Goal: Task Accomplishment & Management: Use online tool/utility

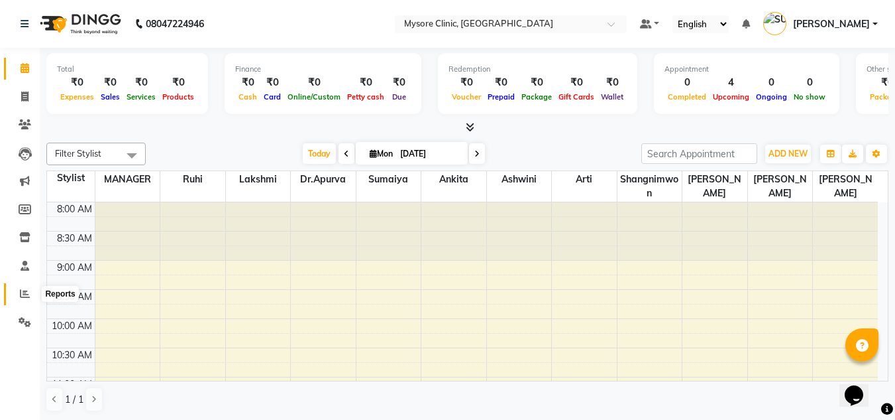
click at [23, 287] on span at bounding box center [24, 293] width 23 height 15
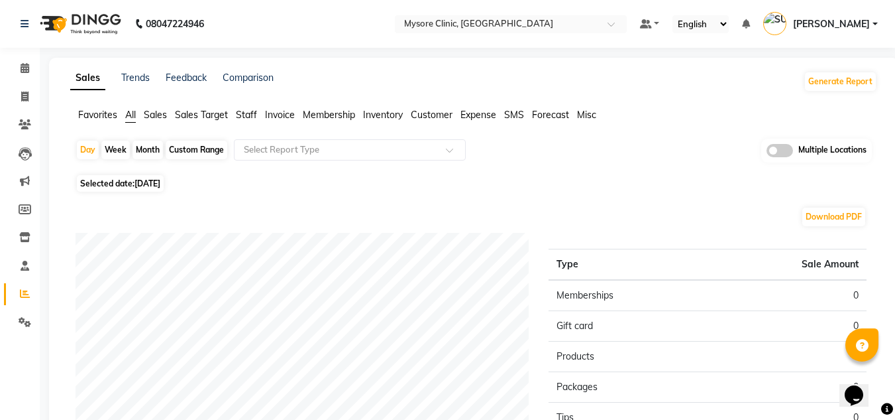
click at [157, 115] on span "Sales" at bounding box center [155, 115] width 23 height 12
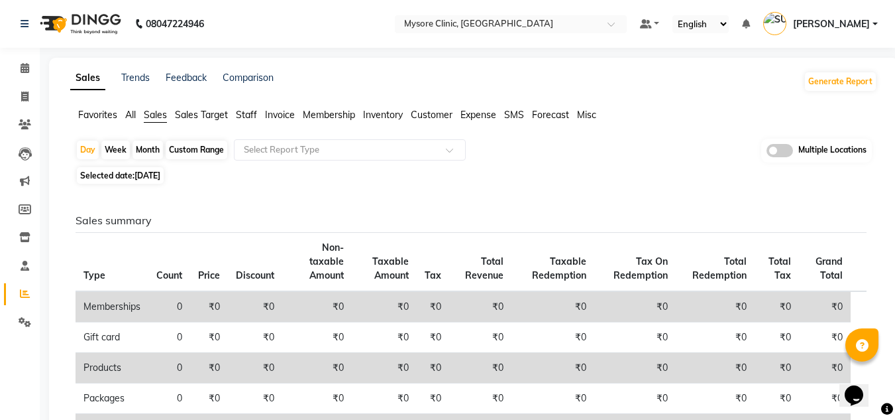
click at [188, 114] on span "Sales Target" at bounding box center [201, 115] width 53 height 12
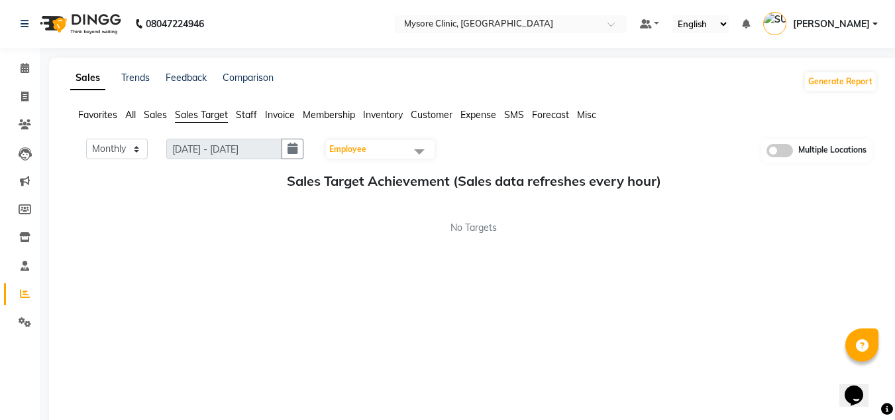
click at [102, 115] on span "Favorites" at bounding box center [97, 115] width 39 height 12
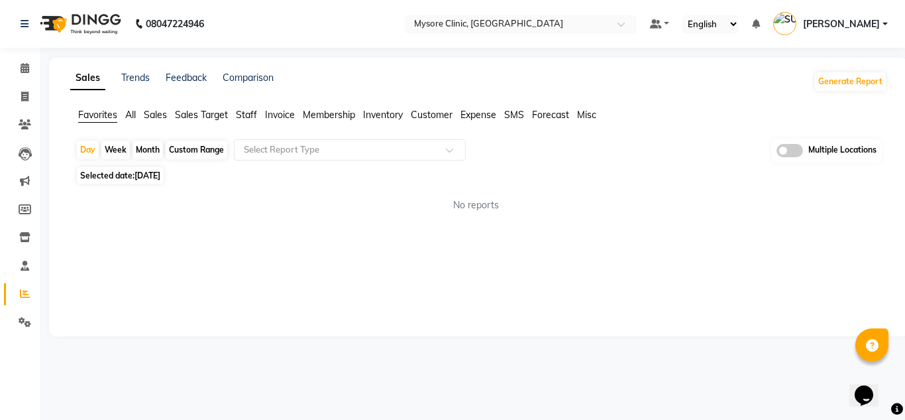
click at [795, 152] on span at bounding box center [790, 150] width 27 height 13
click at [777, 152] on input "checkbox" at bounding box center [777, 152] width 0 height 0
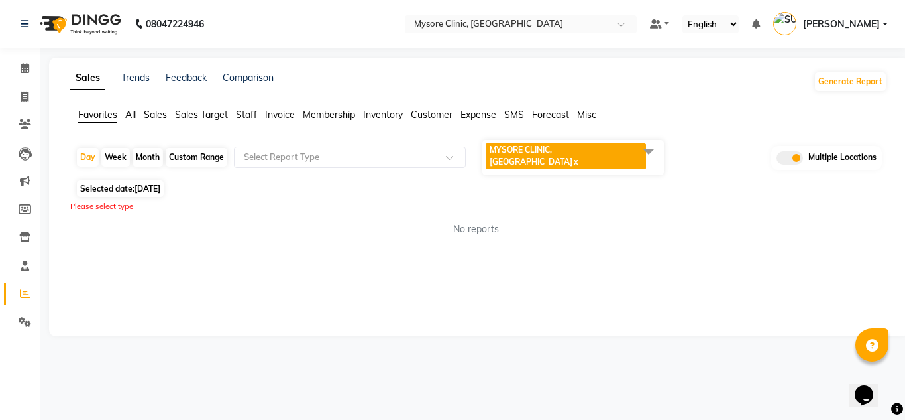
click at [642, 152] on span at bounding box center [649, 151] width 27 height 25
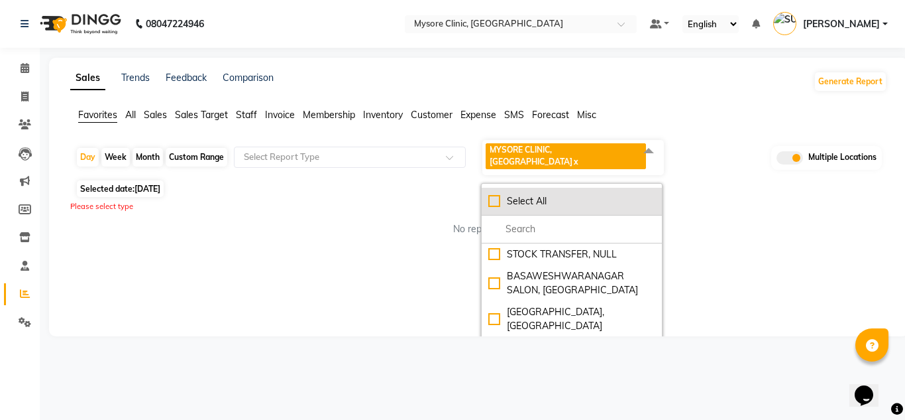
click at [496, 194] on div "Select All" at bounding box center [571, 201] width 167 height 14
checkbox input "true"
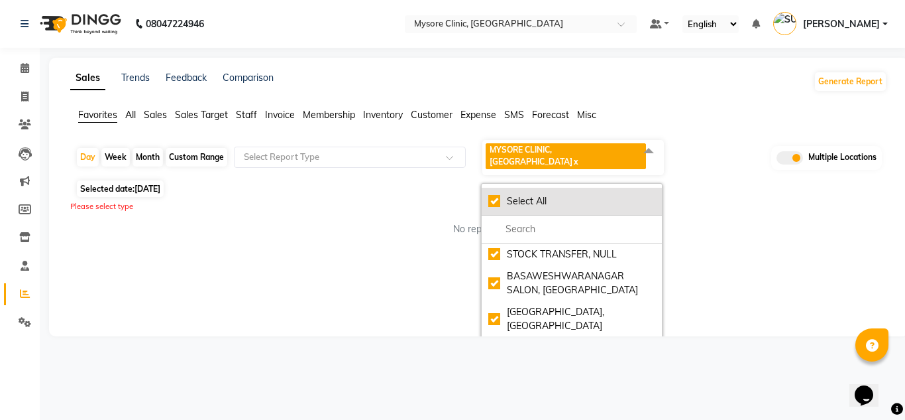
checkbox input "true"
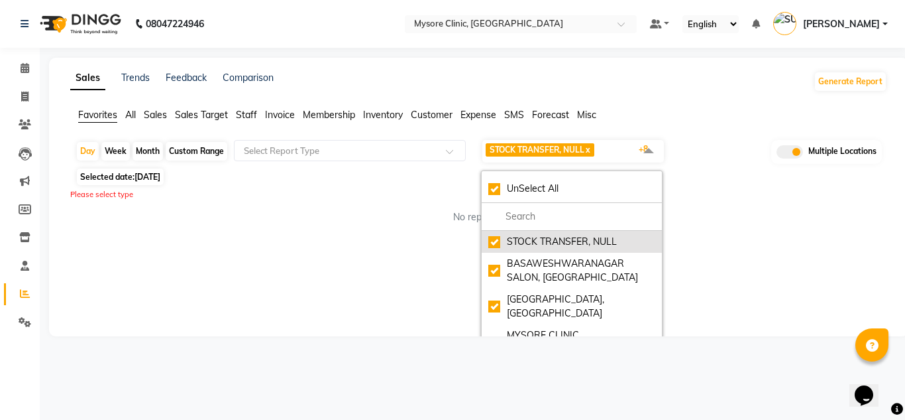
click at [496, 239] on div "STOCK TRANSFER, NULL" at bounding box center [571, 242] width 167 height 14
checkbox input "false"
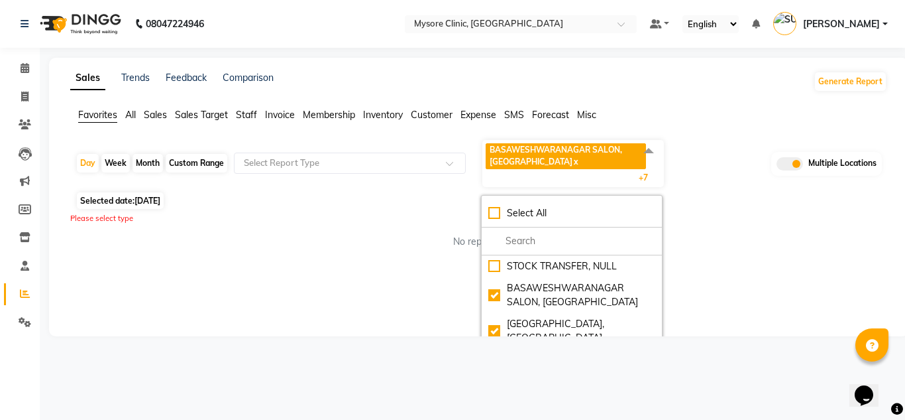
click at [152, 166] on div "Month" at bounding box center [148, 163] width 30 height 19
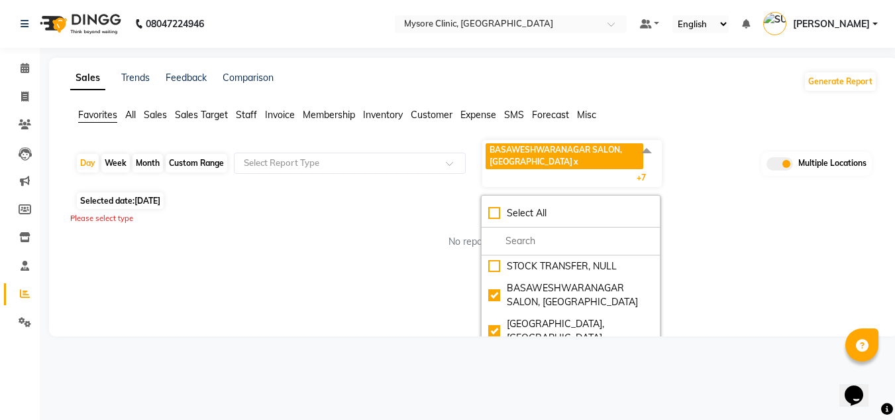
select select "9"
select select "2025"
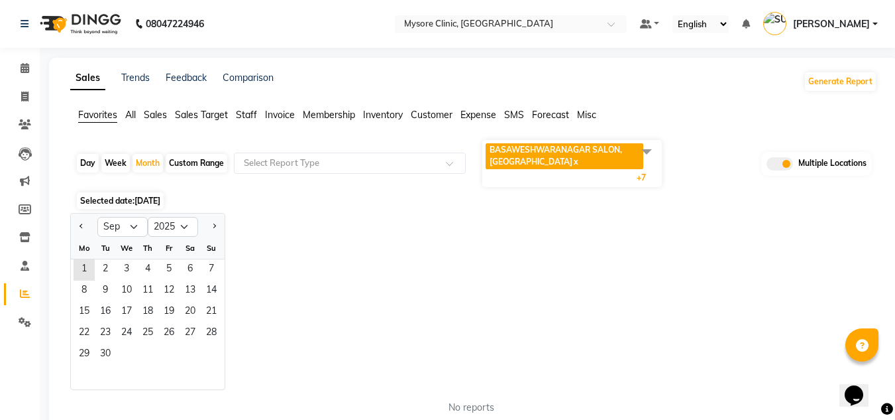
click at [76, 229] on div at bounding box center [84, 226] width 27 height 21
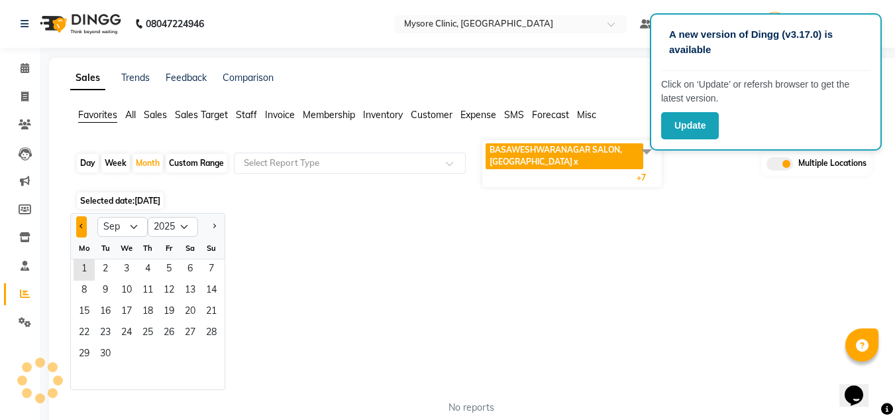
click at [80, 227] on button "Previous month" at bounding box center [81, 226] width 11 height 21
select select "8"
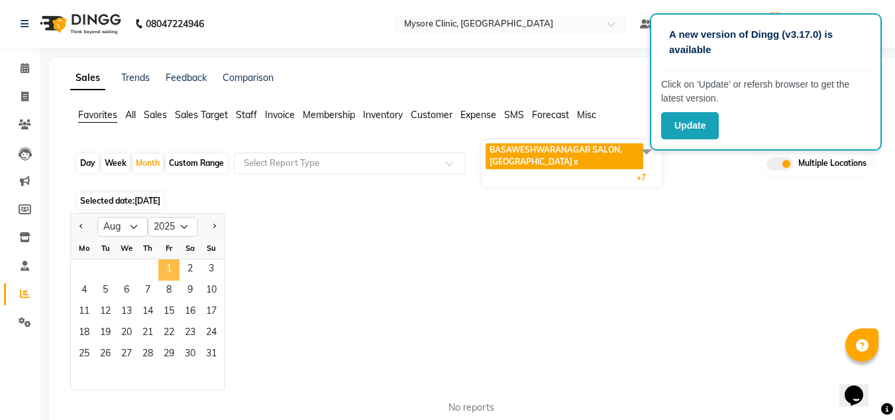
click at [172, 274] on span "1" at bounding box center [168, 269] width 21 height 21
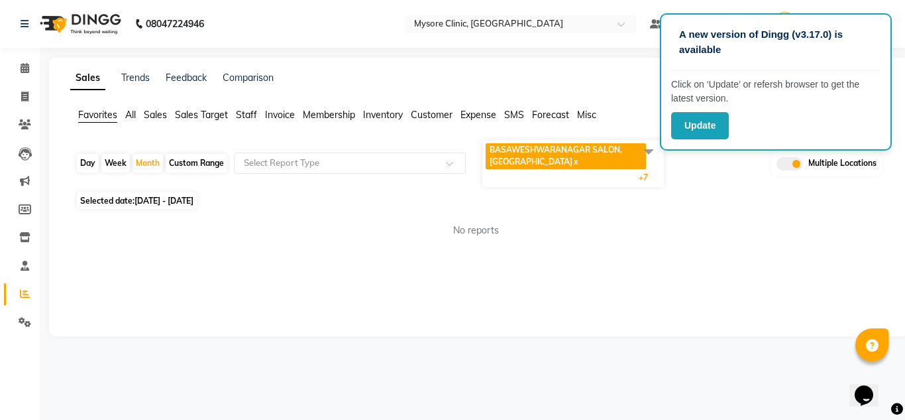
click at [734, 166] on div "Day Week Month Custom Range Select Report Type BASAWESHWARANAGAR SALON, [GEOGRA…" at bounding box center [479, 164] width 807 height 50
click at [716, 132] on button "Update" at bounding box center [700, 125] width 58 height 27
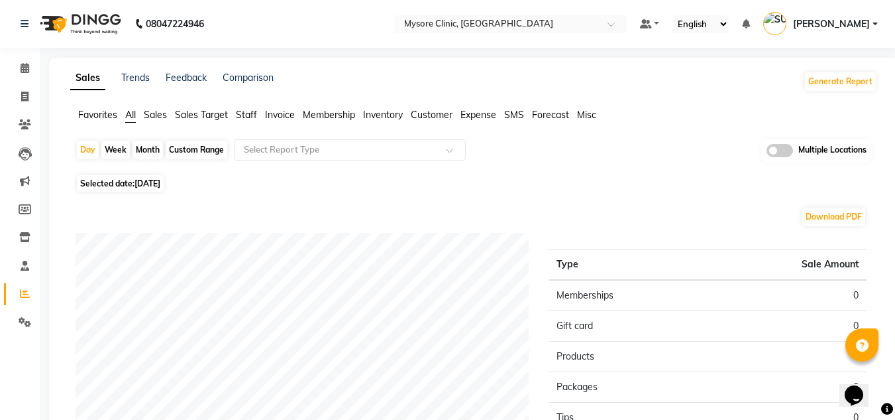
click at [150, 149] on div "Month" at bounding box center [148, 150] width 30 height 19
select select "9"
select select "2025"
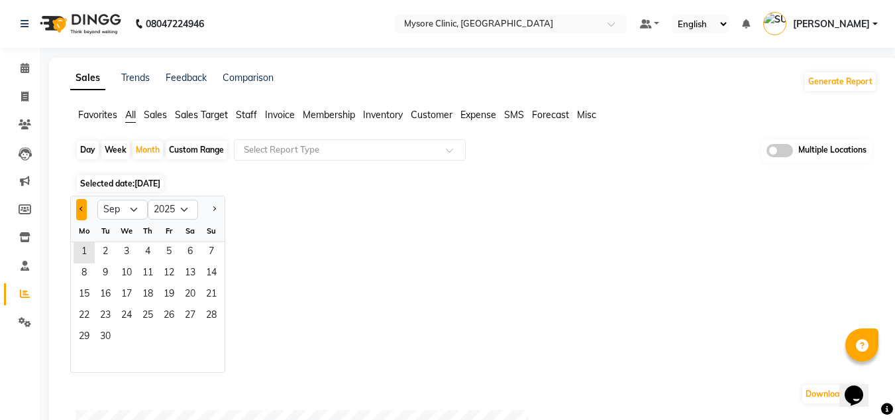
click at [78, 211] on button "Previous month" at bounding box center [81, 209] width 11 height 21
select select "8"
click at [166, 252] on span "1" at bounding box center [168, 252] width 21 height 21
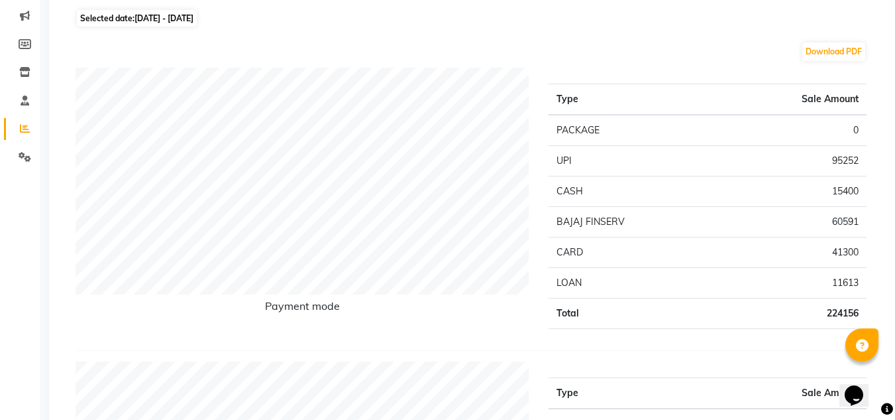
scroll to position [166, 0]
drag, startPoint x: 634, startPoint y: 251, endPoint x: 579, endPoint y: 60, distance: 198.7
click at [579, 60] on div "Download PDF" at bounding box center [471, 50] width 791 height 21
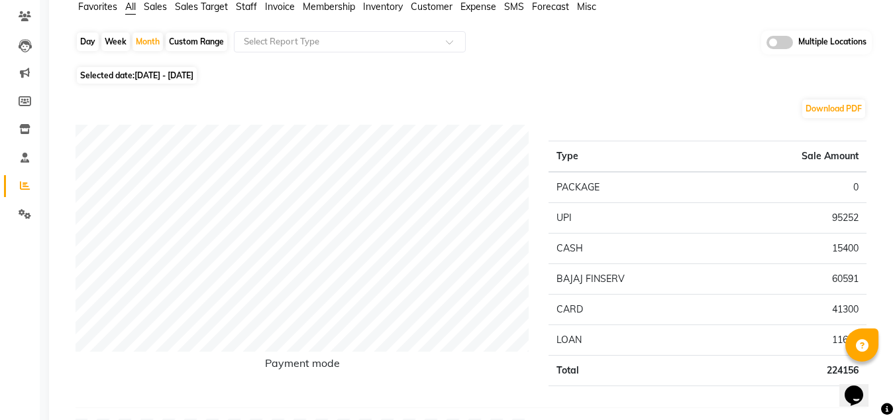
scroll to position [107, 0]
click at [787, 52] on div "Multiple Locations" at bounding box center [817, 43] width 111 height 24
click at [783, 41] on span at bounding box center [780, 42] width 27 height 13
click at [767, 45] on input "checkbox" at bounding box center [767, 45] width 0 height 0
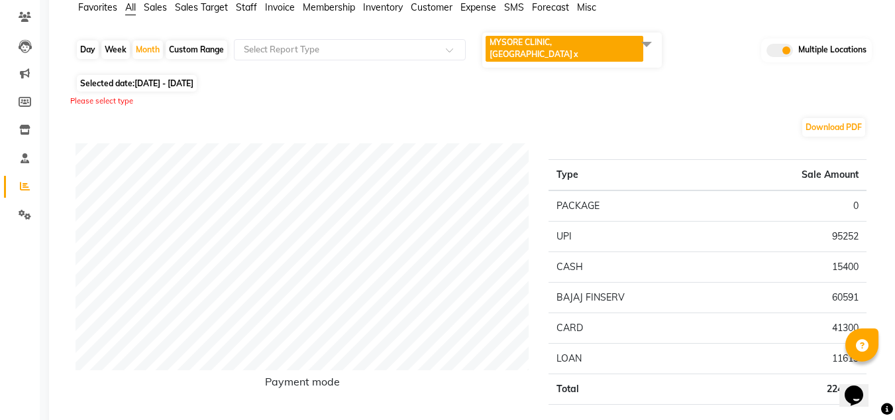
click at [647, 40] on span at bounding box center [647, 43] width 27 height 25
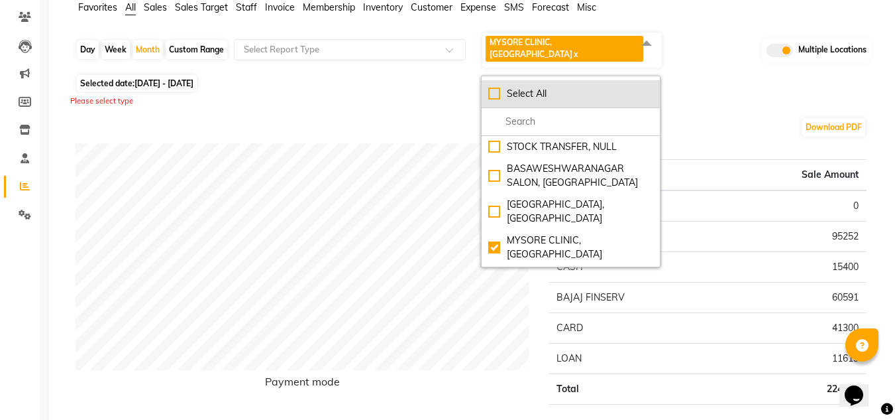
click at [500, 87] on div "Select All" at bounding box center [570, 94] width 165 height 14
checkbox input "true"
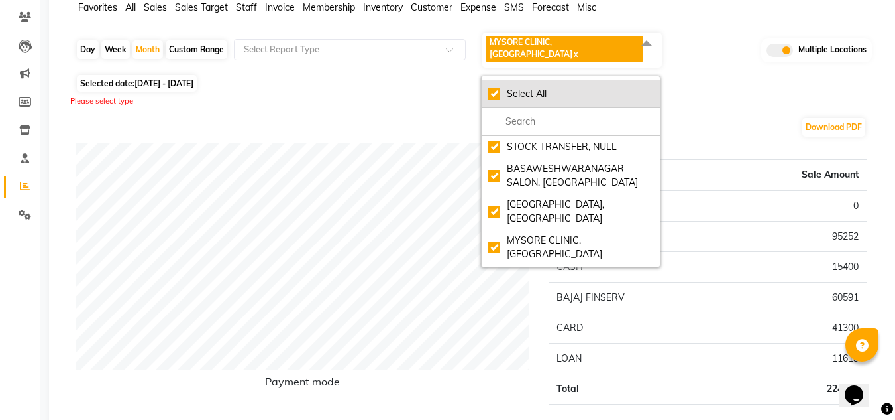
checkbox input "true"
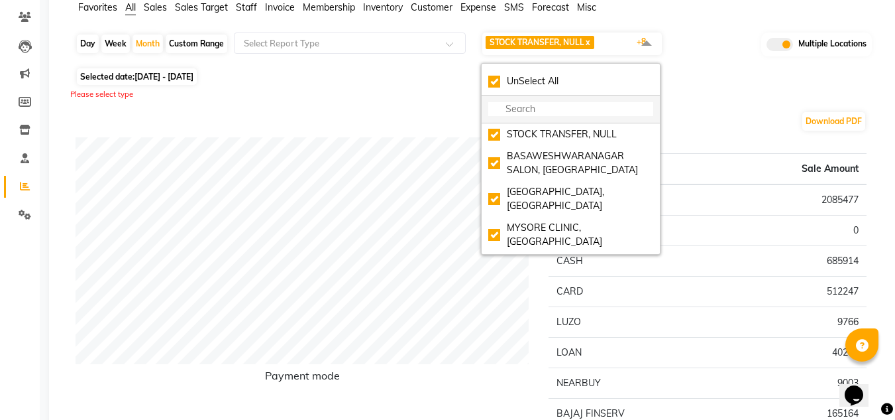
click at [511, 132] on div "STOCK TRANSFER, NULL" at bounding box center [570, 134] width 165 height 14
checkbox input "false"
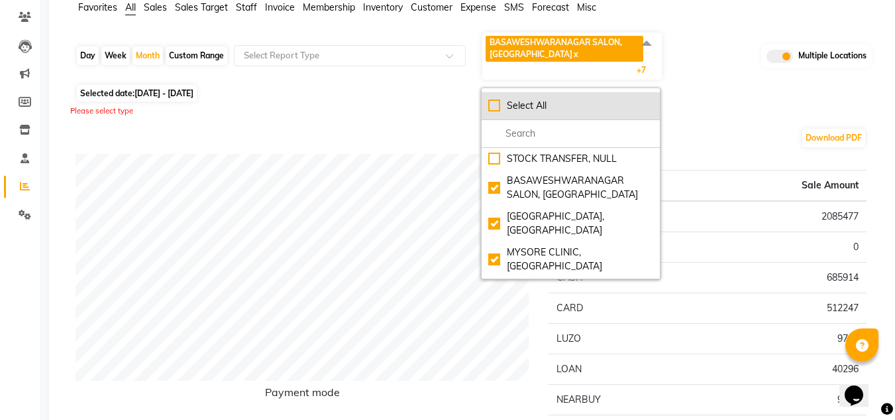
click at [495, 95] on li "Select All" at bounding box center [571, 106] width 178 height 28
checkbox input "true"
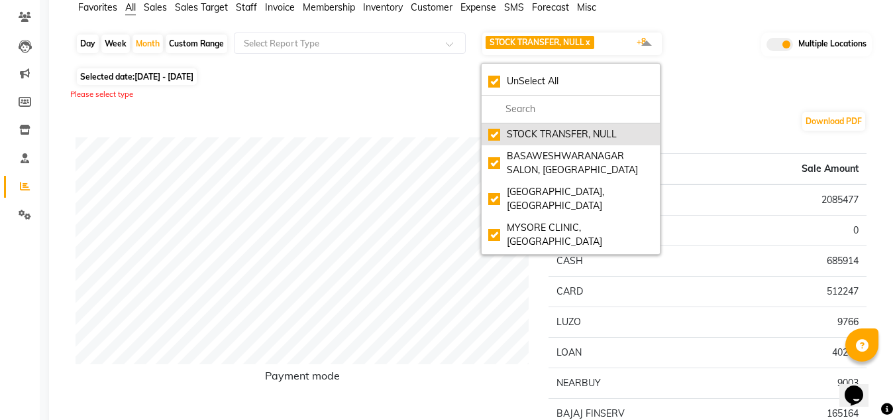
click at [491, 137] on div "STOCK TRANSFER, NULL" at bounding box center [570, 134] width 165 height 14
checkbox input "false"
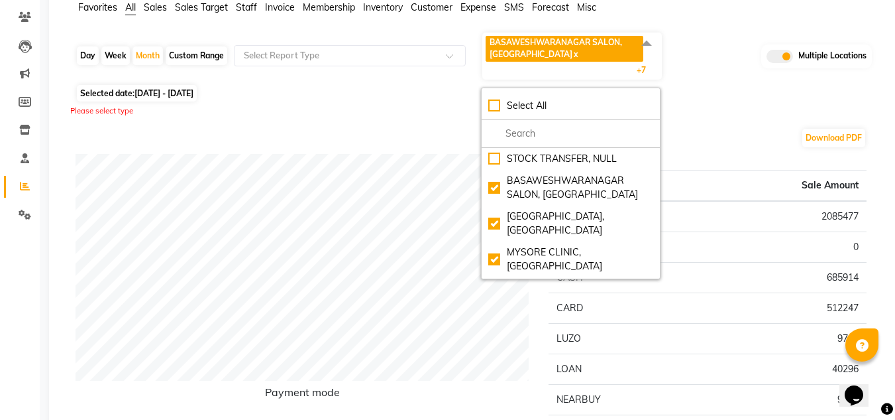
click at [711, 98] on div "Selected date: 01-08-2025 - 31-08-2025" at bounding box center [477, 93] width 802 height 14
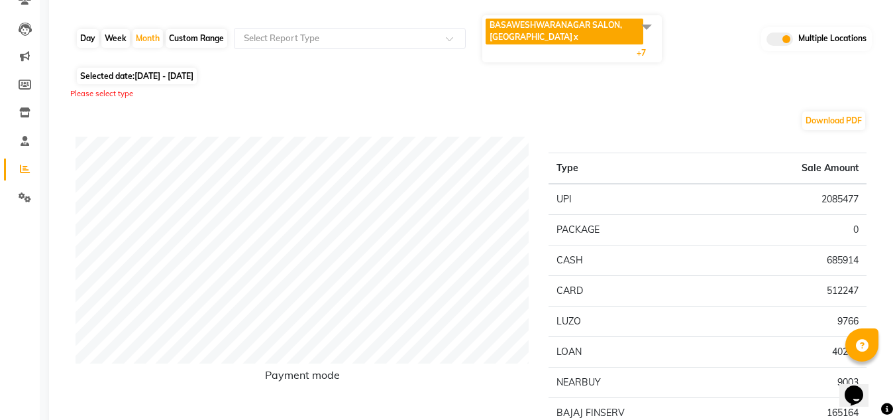
scroll to position [0, 0]
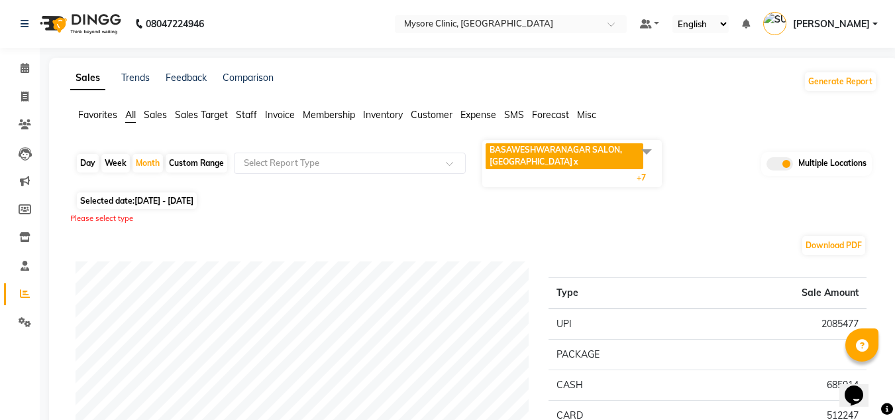
click at [190, 166] on div "Custom Range" at bounding box center [197, 163] width 62 height 19
select select "8"
select select "2025"
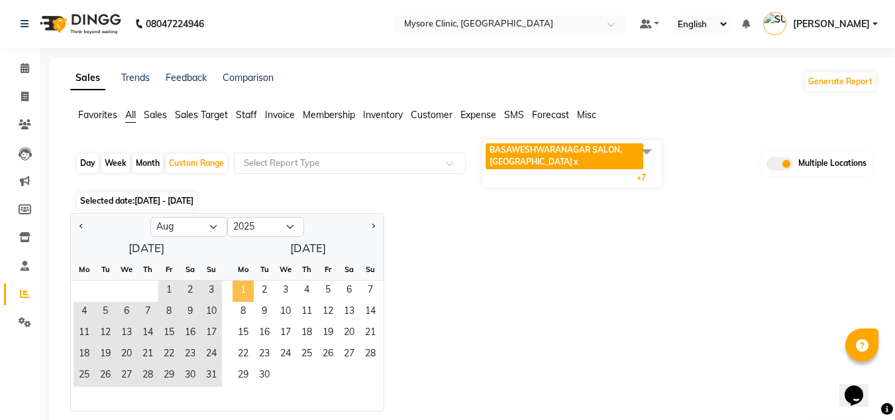
click at [246, 292] on span "1" at bounding box center [243, 290] width 21 height 21
select select "9"
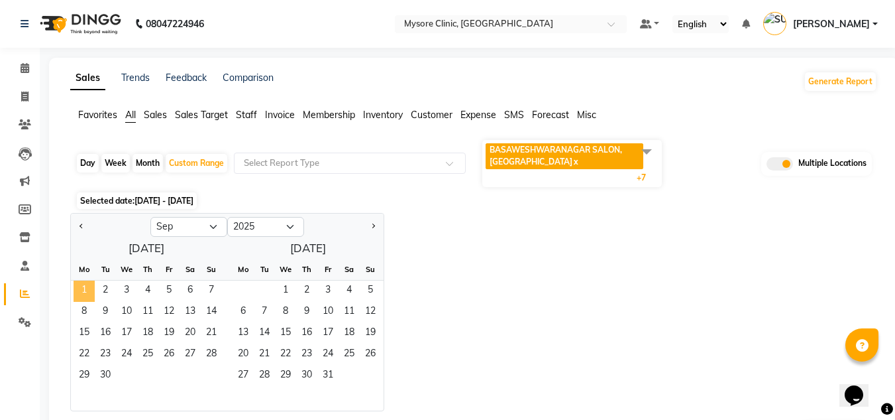
click at [83, 297] on span "1" at bounding box center [84, 290] width 21 height 21
click at [467, 291] on div "Jan Feb Mar Apr May Jun Jul Aug Sep Oct Nov Dec 2015 2016 2017 2018 2019 2020 2…" at bounding box center [473, 312] width 807 height 198
click at [119, 292] on span "3" at bounding box center [126, 290] width 21 height 21
